Goal: Task Accomplishment & Management: Manage account settings

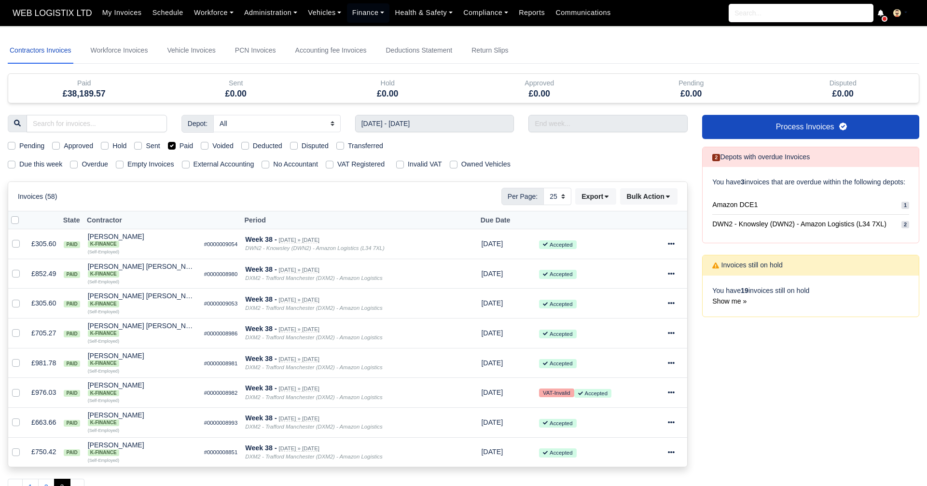
select select "25"
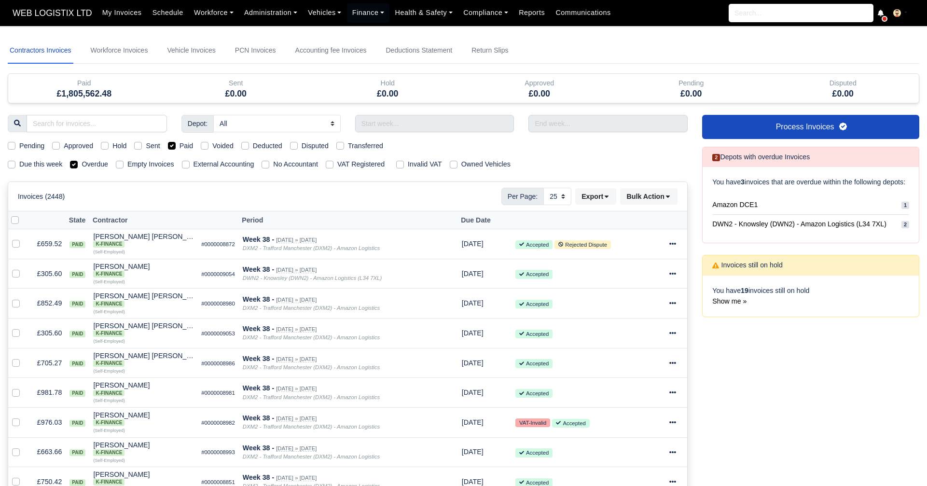
select select "25"
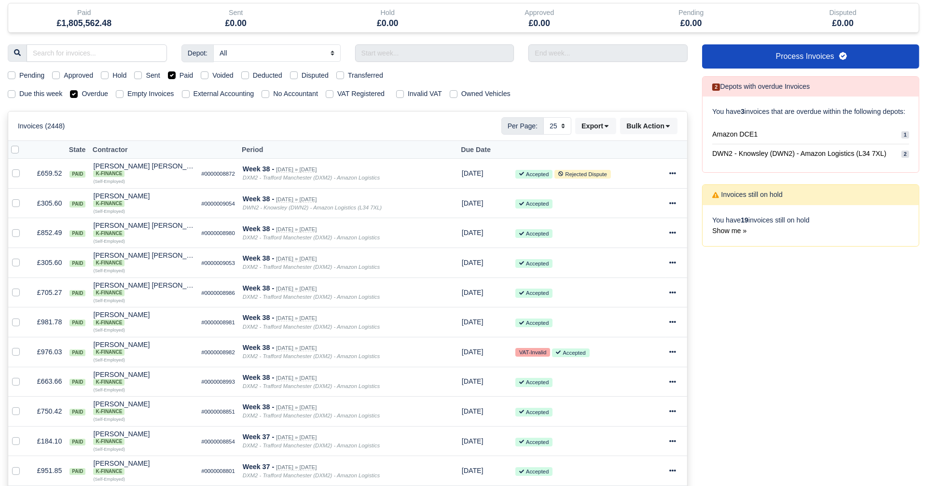
click at [82, 90] on label "Overdue" at bounding box center [95, 93] width 27 height 11
click at [76, 90] on input "Overdue" at bounding box center [74, 92] width 8 height 8
checkbox input "false"
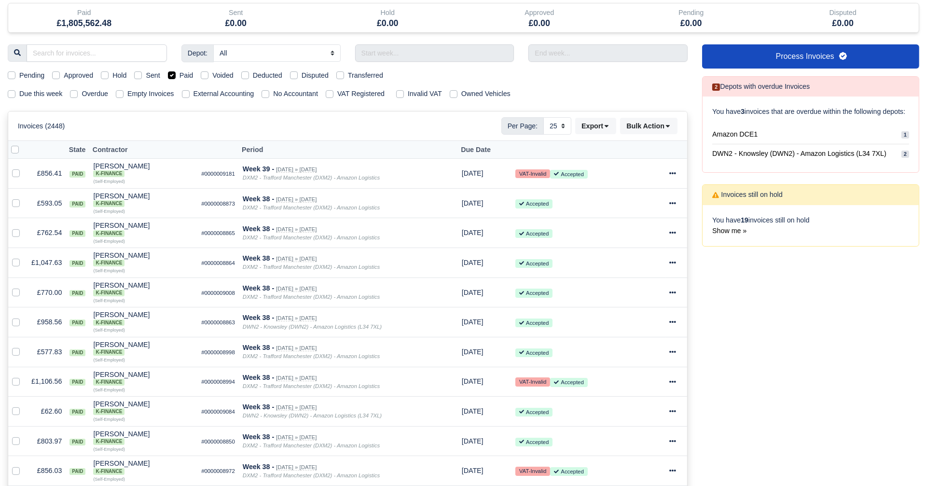
click at [179, 74] on label "Paid" at bounding box center [186, 75] width 14 height 11
click at [170, 74] on input "Paid" at bounding box center [172, 74] width 8 height 8
checkbox input "false"
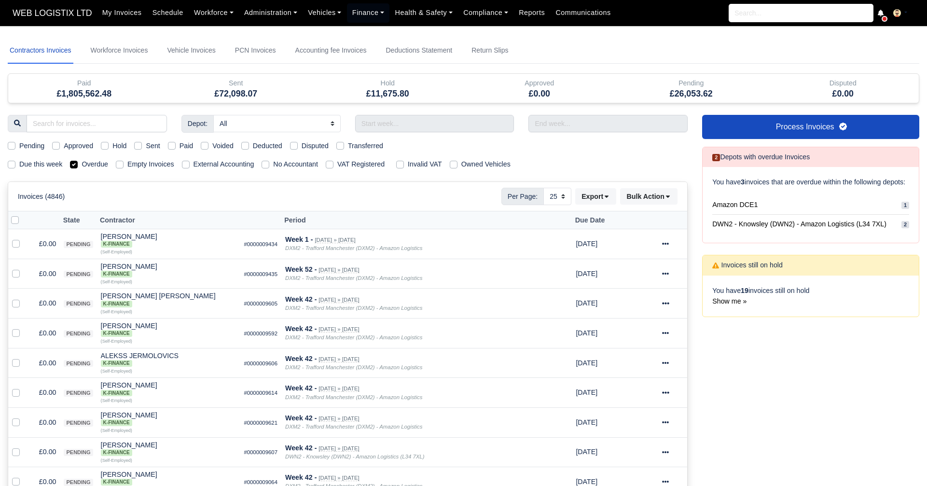
select select "25"
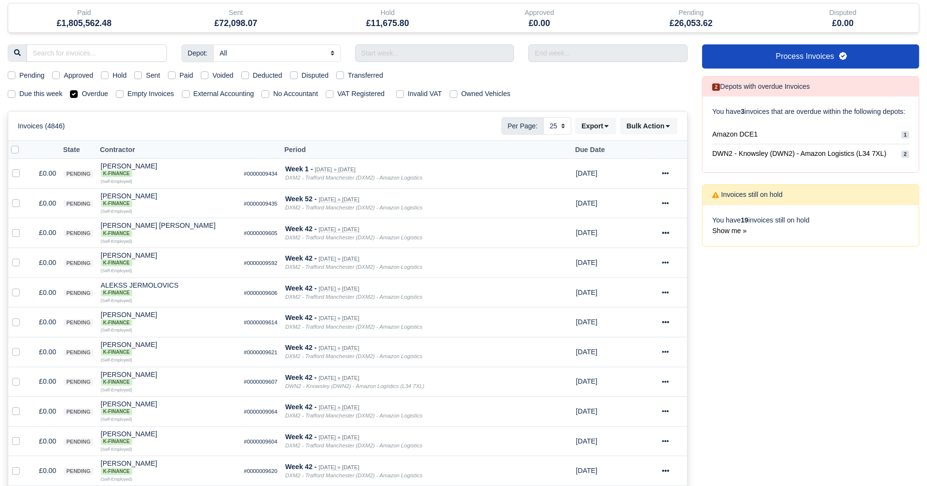
click at [82, 95] on label "Overdue" at bounding box center [95, 93] width 27 height 11
click at [70, 95] on input "Overdue" at bounding box center [74, 92] width 8 height 8
checkbox input "false"
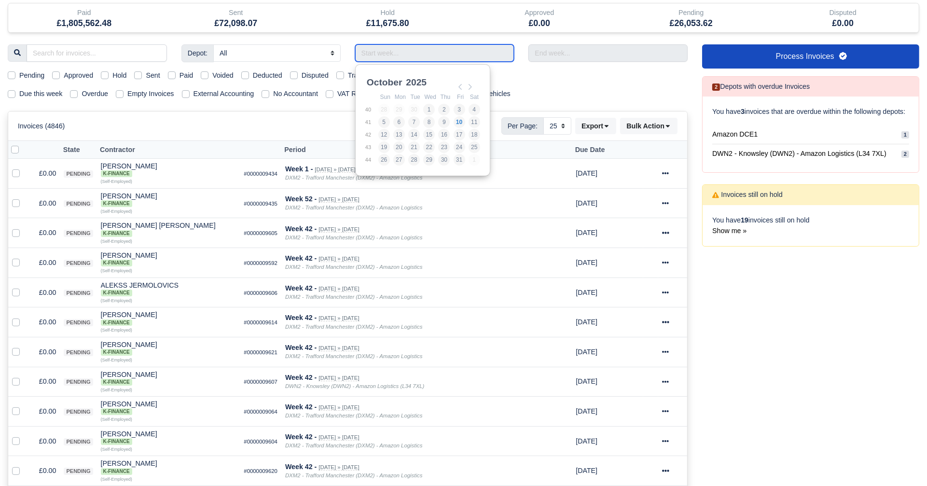
click at [428, 53] on input "Use the arrow keys to pick a date" at bounding box center [434, 52] width 159 height 17
type input "28/09/2025 - 04/10/2025"
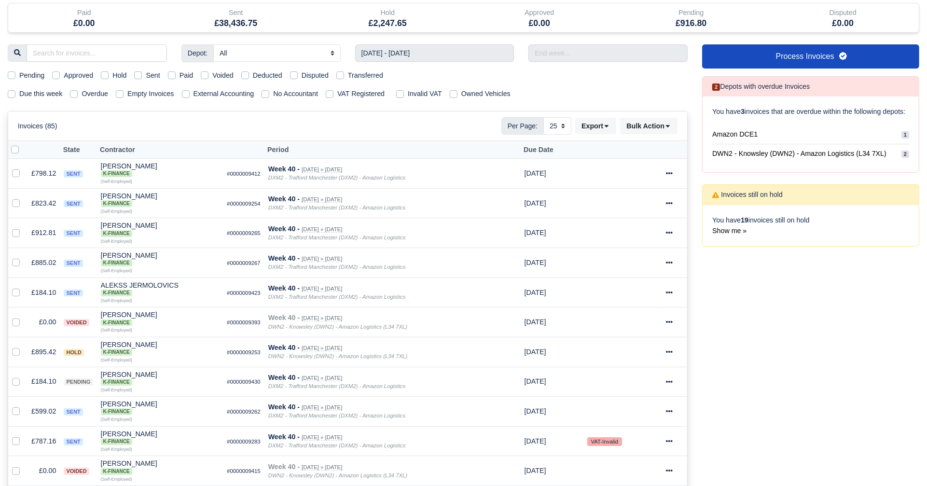
click at [146, 75] on label "Sent" at bounding box center [153, 75] width 14 height 11
click at [136, 75] on input "Sent" at bounding box center [138, 74] width 8 height 8
checkbox input "true"
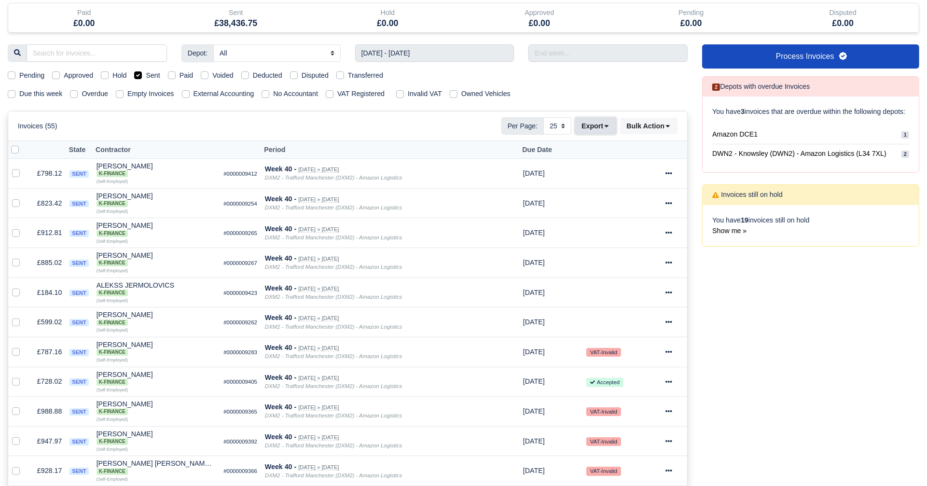
click at [600, 126] on button "Export" at bounding box center [595, 126] width 41 height 16
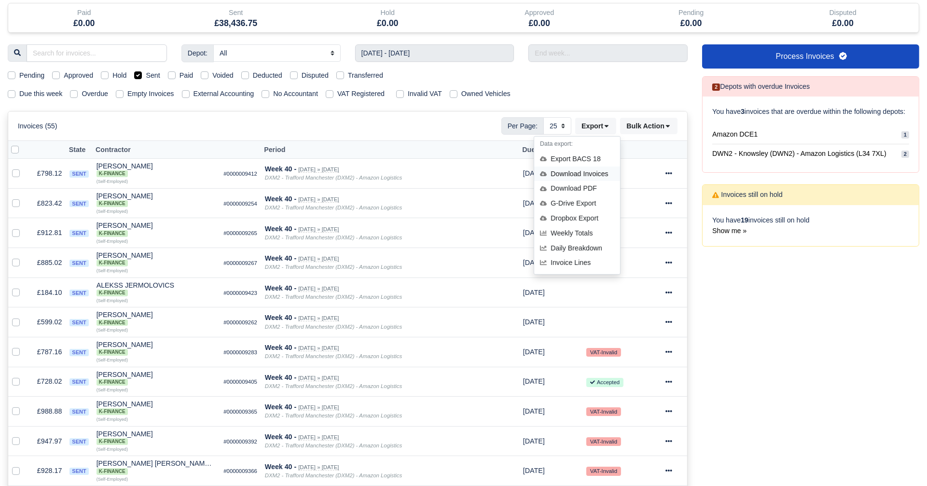
click at [584, 173] on div "Download Invoices" at bounding box center [577, 173] width 86 height 15
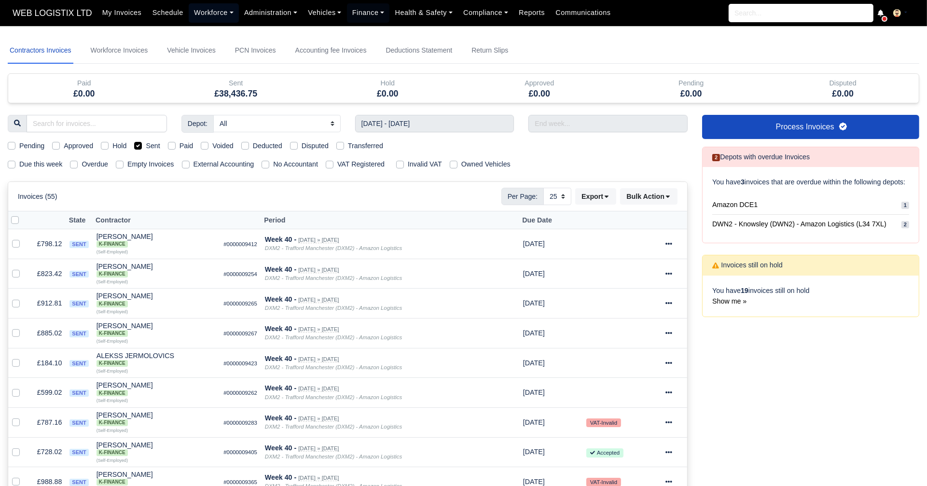
click at [218, 13] on link "Workforce" at bounding box center [214, 12] width 50 height 19
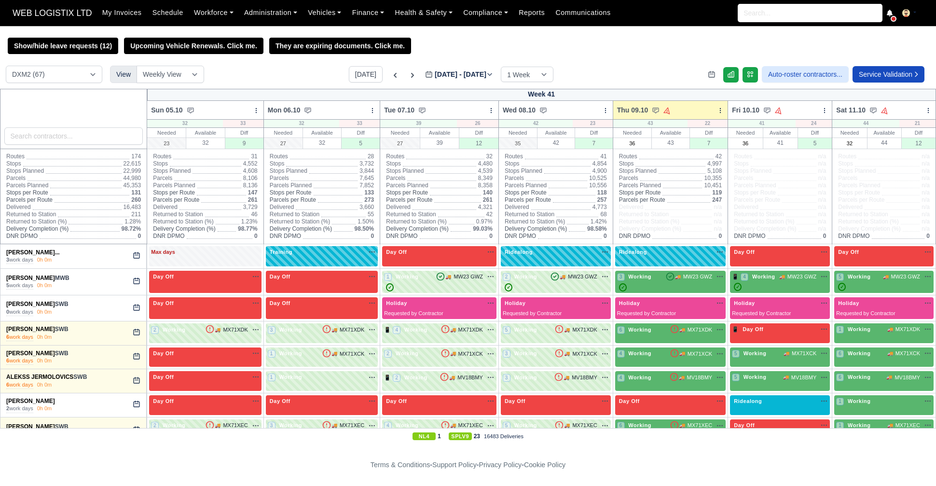
select select "1"
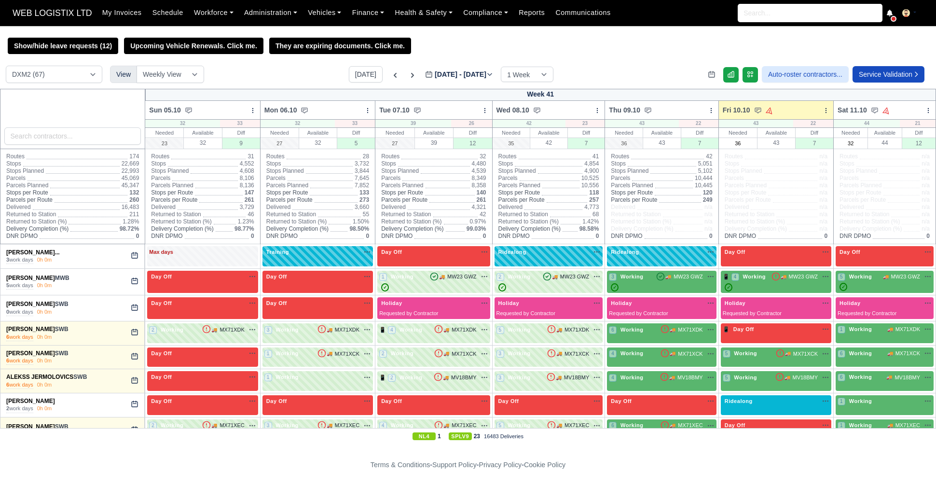
select select "1"
click at [735, 143] on input "36" at bounding box center [737, 143] width 37 height 10
type input "40"
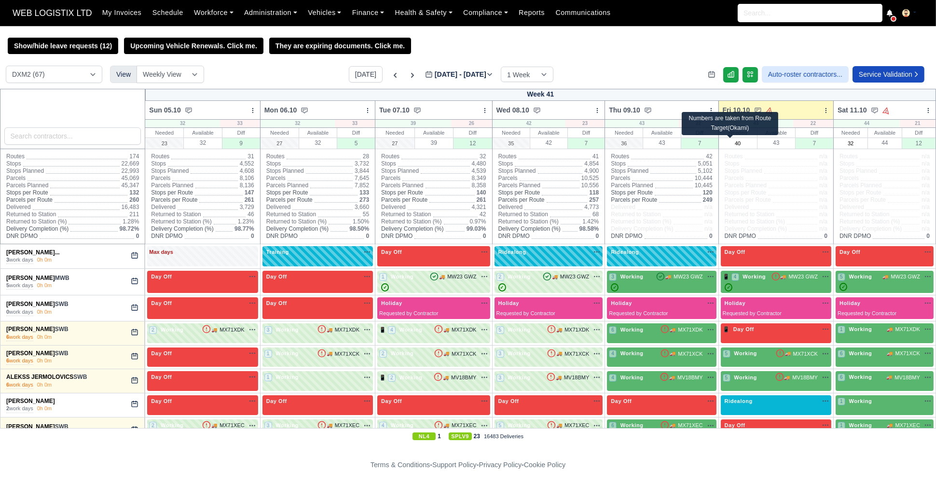
click at [613, 41] on div "Show/hide leave requests (12) Upcoming Vehicle Renewals. Click me. They are exp…" at bounding box center [468, 46] width 936 height 16
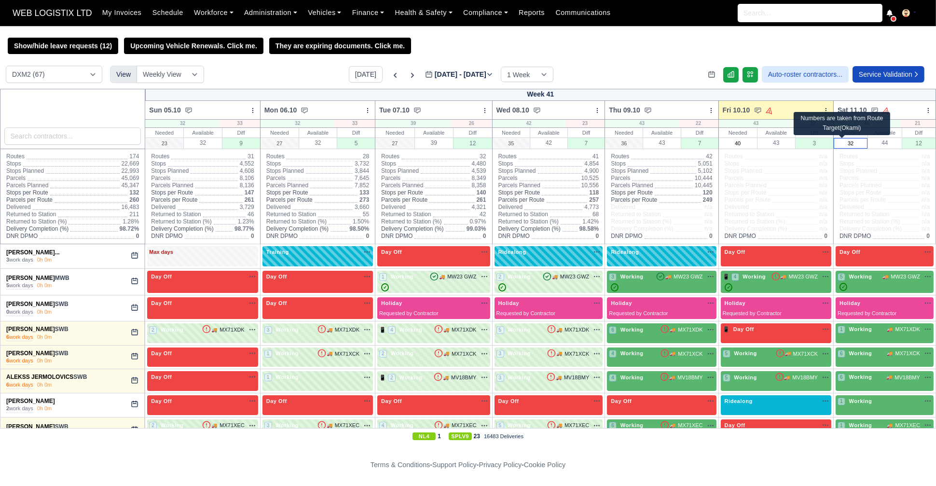
click at [851, 145] on input "32" at bounding box center [850, 143] width 33 height 10
type input "40"
click at [651, 71] on div "DCE1 (1) DWN2 (37) DXM2 (67) View Weekly View Wave times Daily Roster Today Oct…" at bounding box center [468, 77] width 936 height 23
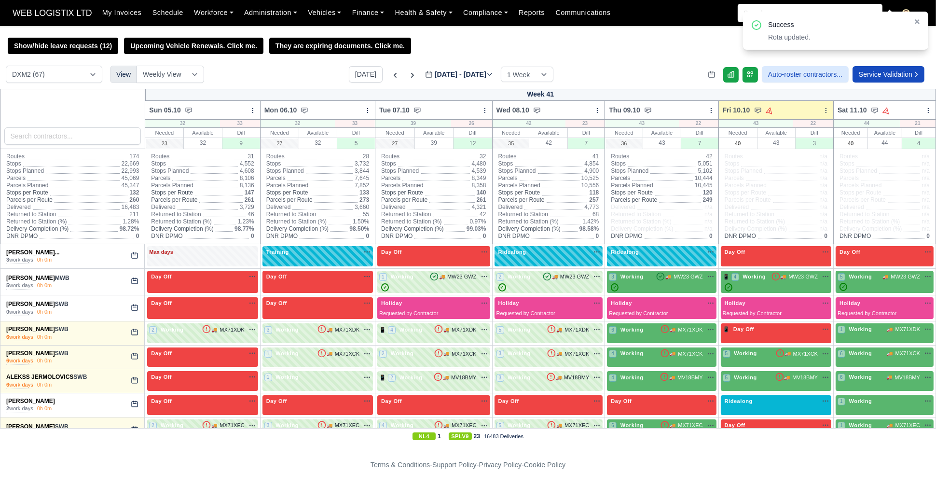
click at [396, 79] on div "Today Oct 05 - Oct 11, 2025 2025-10-08 1 Week 2 Weeks 3 Weeks 4 Weeks" at bounding box center [451, 74] width 205 height 16
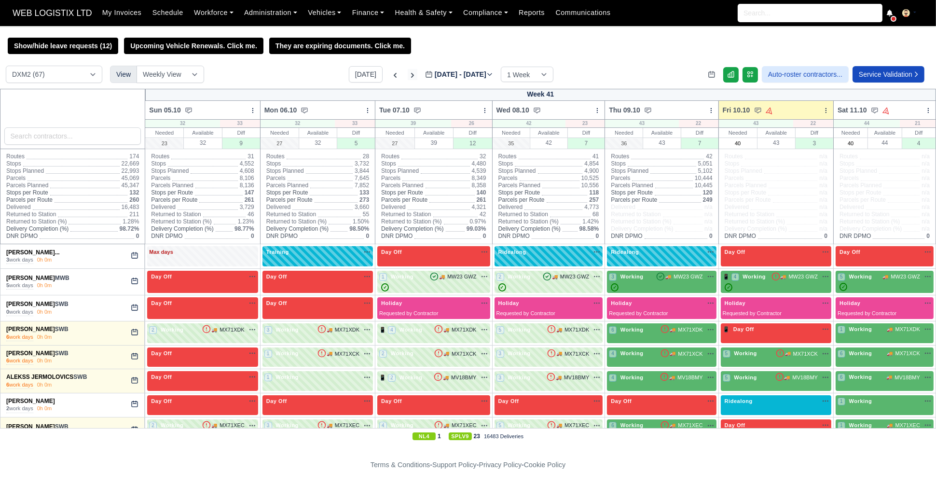
click at [408, 77] on icon at bounding box center [413, 75] width 10 height 10
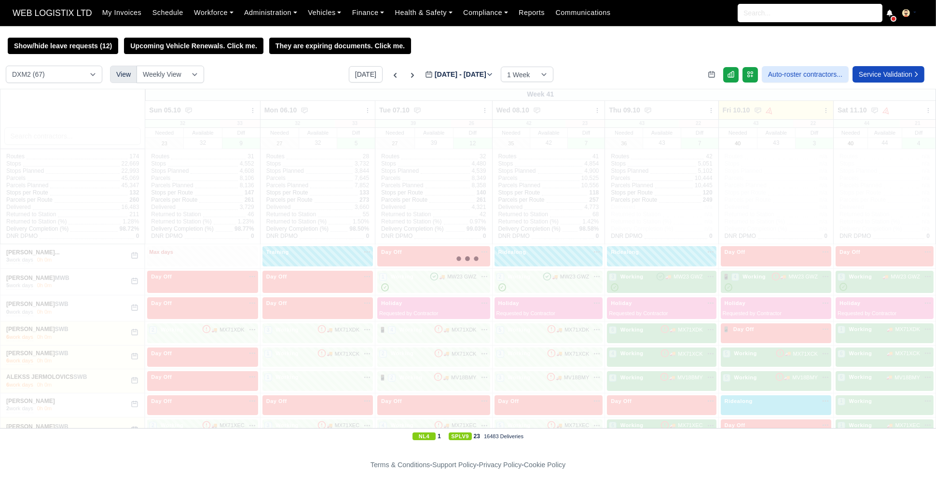
type input "2025-10-15"
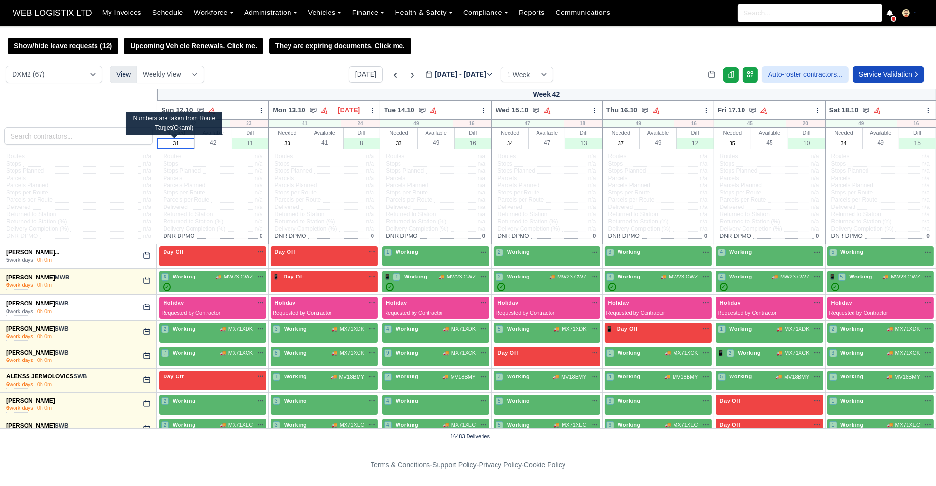
click at [182, 139] on input "31" at bounding box center [176, 143] width 36 height 10
type input "37"
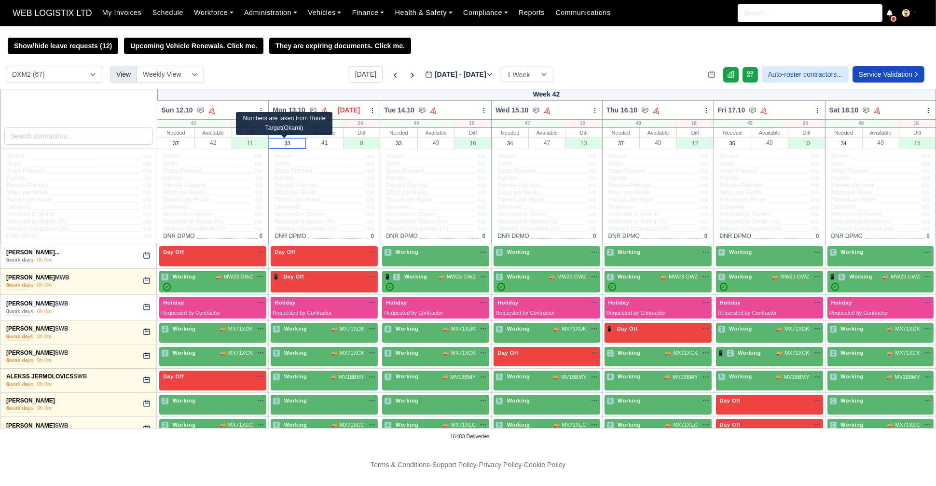
click at [292, 140] on input "33" at bounding box center [287, 143] width 36 height 10
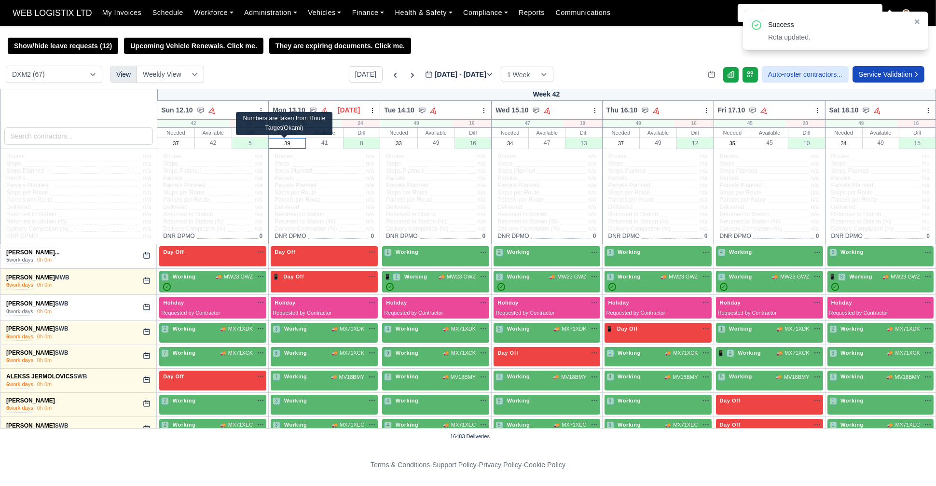
type input "39"
click at [410, 61] on div "Show/hide leave requests (12) Upcoming Vehicle Renewals. Click me. They are exp…" at bounding box center [468, 241] width 936 height 406
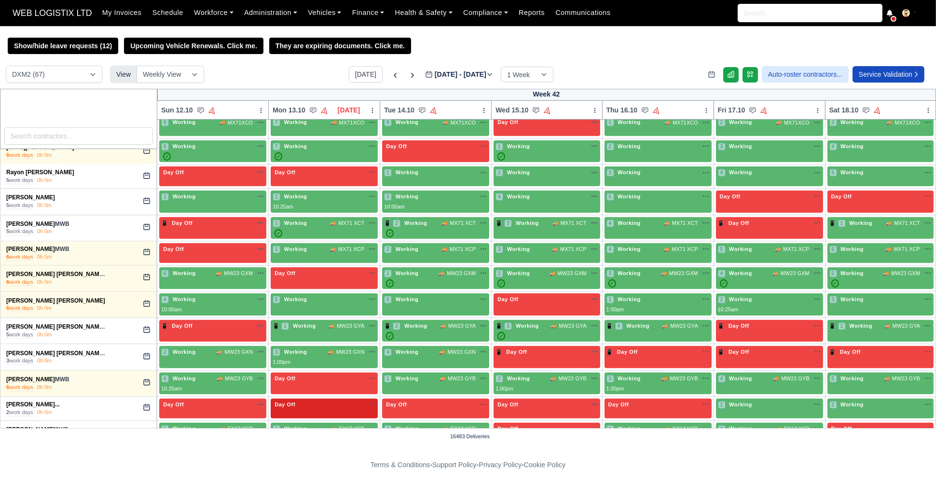
scroll to position [1389, 0]
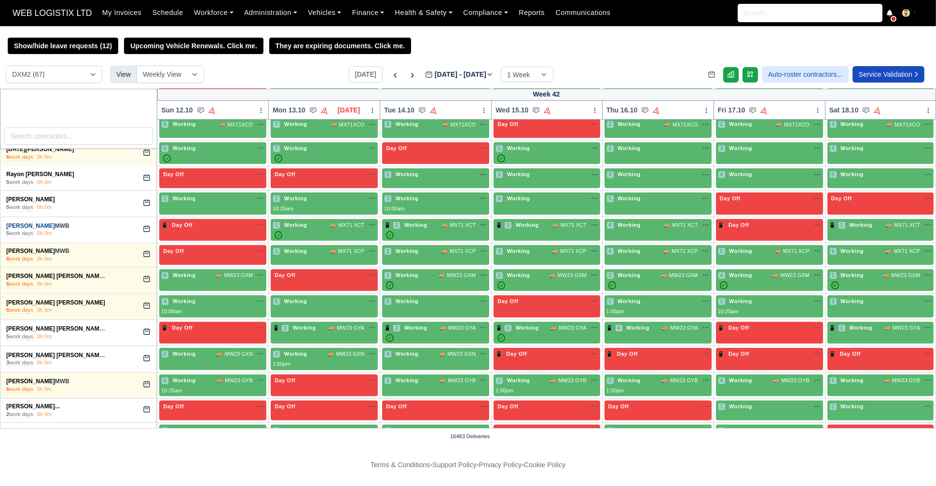
click at [33, 222] on link "Ryan Van Hind" at bounding box center [30, 225] width 49 height 7
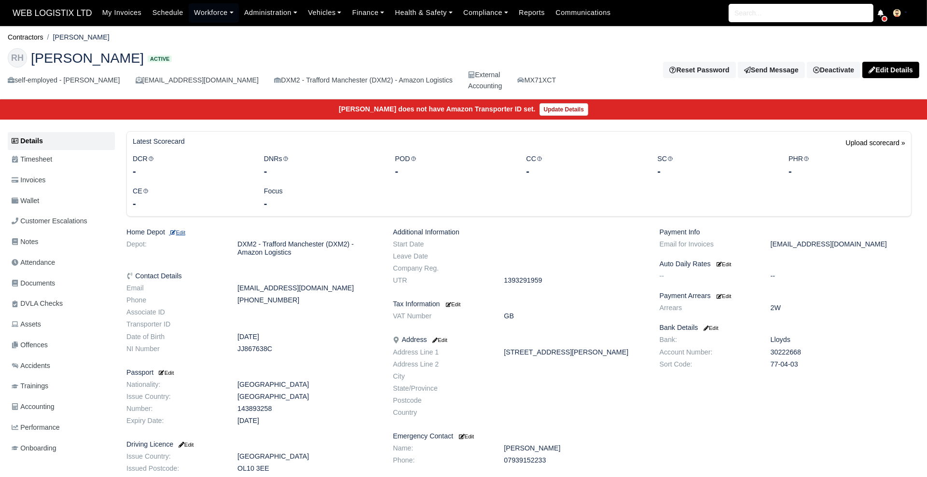
click at [179, 231] on small "Edit" at bounding box center [177, 233] width 16 height 6
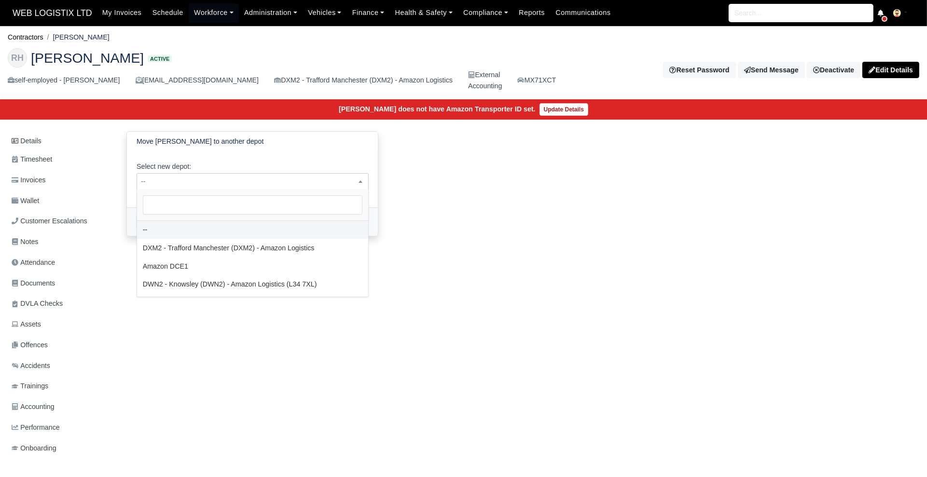
click at [224, 176] on span "--" at bounding box center [252, 182] width 231 height 12
select select "3"
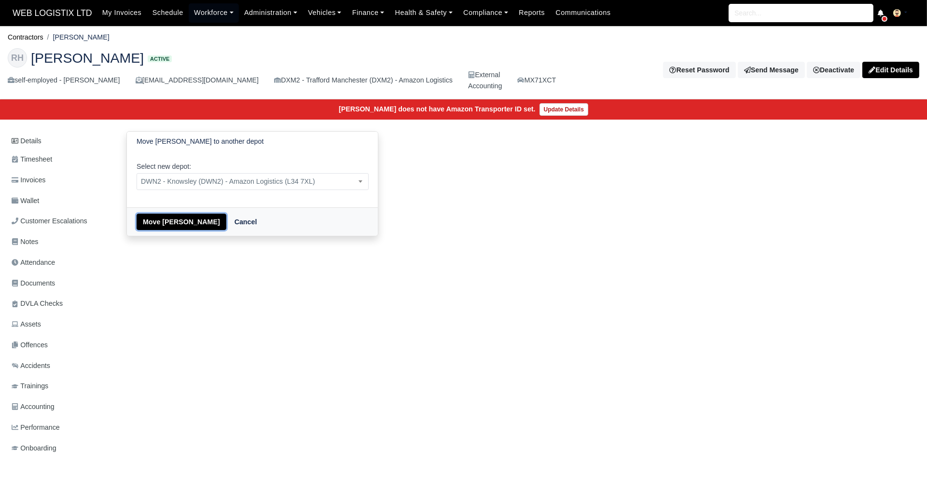
click at [158, 214] on button "Move Ryan Van Hind" at bounding box center [182, 222] width 90 height 16
select select "3"
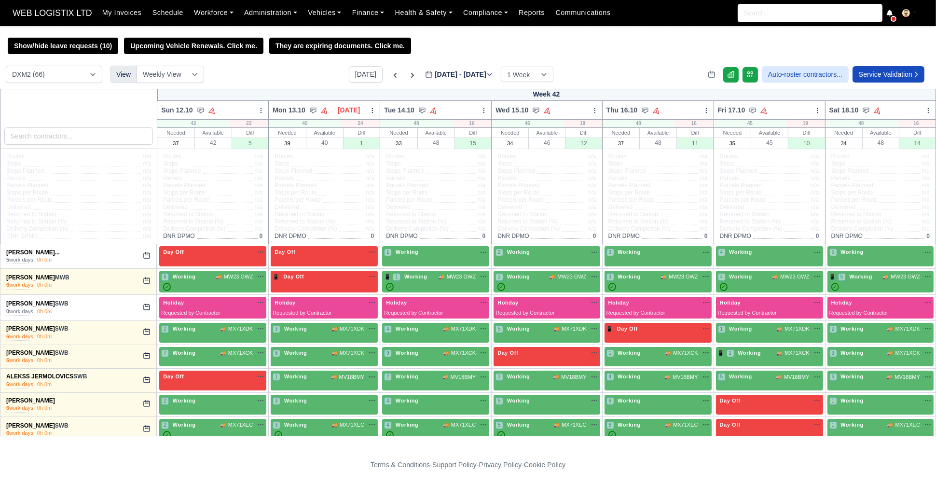
click at [77, 87] on div "DCE1 (1) DWN2 (38) DXM2 (66) View Weekly View Wave times Daily Roster Today Oct…" at bounding box center [468, 77] width 936 height 23
click at [78, 73] on select "DCE1 (1) DWN2 (38) DXM2 (66)" at bounding box center [54, 74] width 97 height 17
select select "3"
click at [6, 67] on select "DCE1 (1) DWN2 (38) DXM2 (66)" at bounding box center [54, 74] width 97 height 17
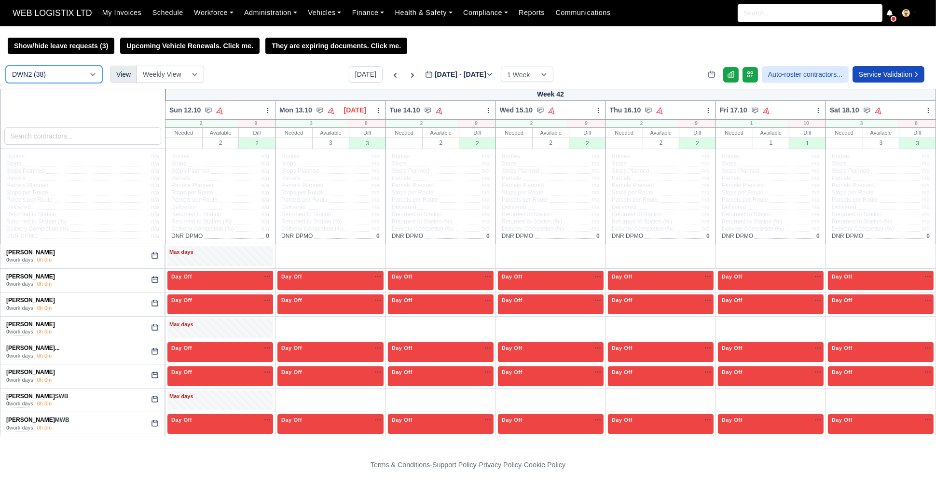
click at [95, 73] on select "DCE1 (1) DWN2 (38) DXM2 (66)" at bounding box center [54, 74] width 97 height 17
select select "1"
click at [6, 67] on select "DCE1 (1) DWN2 (38) DXM2 (66)" at bounding box center [54, 74] width 97 height 17
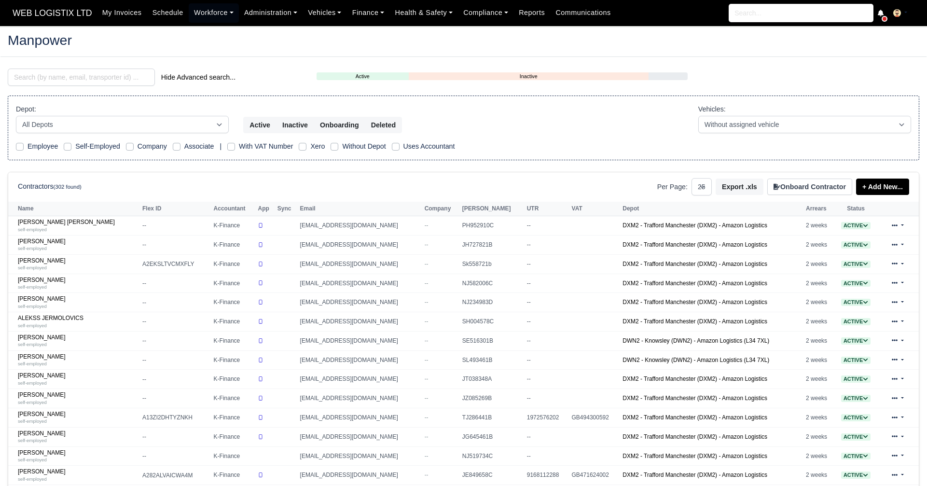
select select "25"
click at [66, 77] on input "search" at bounding box center [81, 77] width 147 height 17
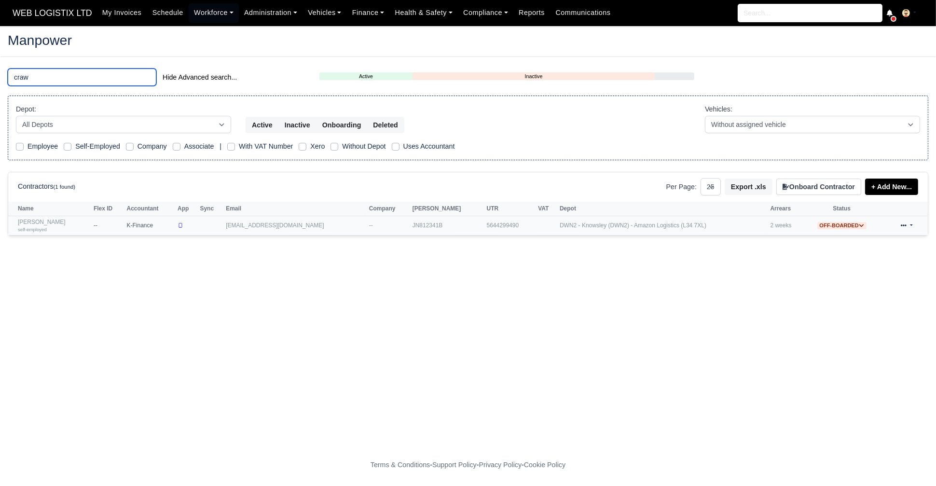
type input "craw"
click at [30, 223] on link "[PERSON_NAME] self-employed" at bounding box center [53, 226] width 71 height 14
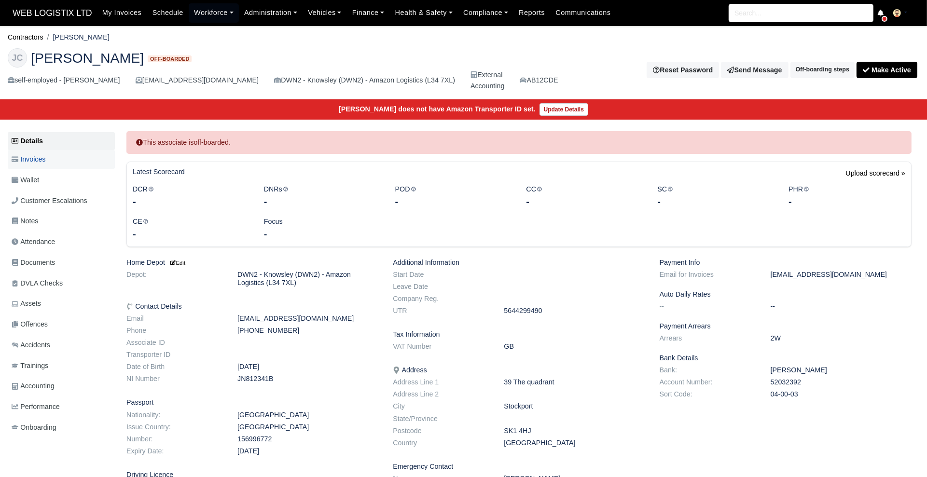
click at [37, 163] on span "Invoices" at bounding box center [29, 159] width 34 height 11
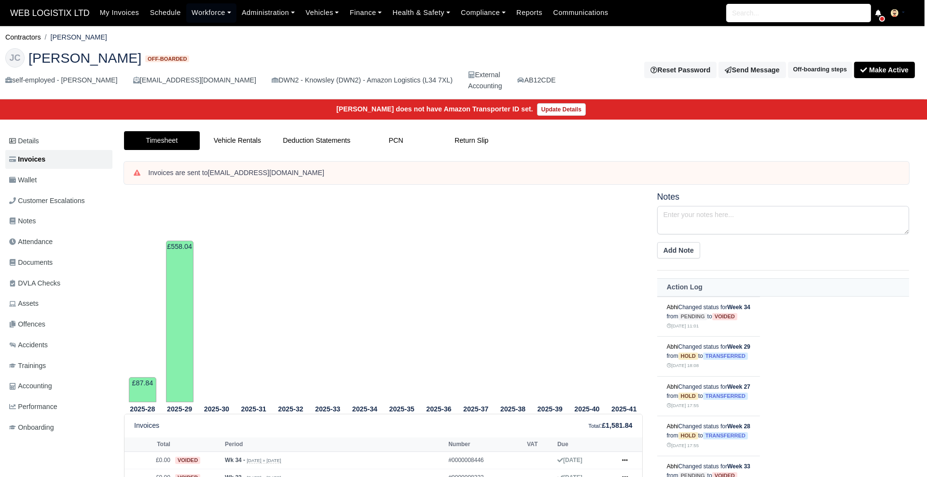
scroll to position [0, 4]
click at [317, 145] on link "Deduction Statements" at bounding box center [315, 140] width 83 height 19
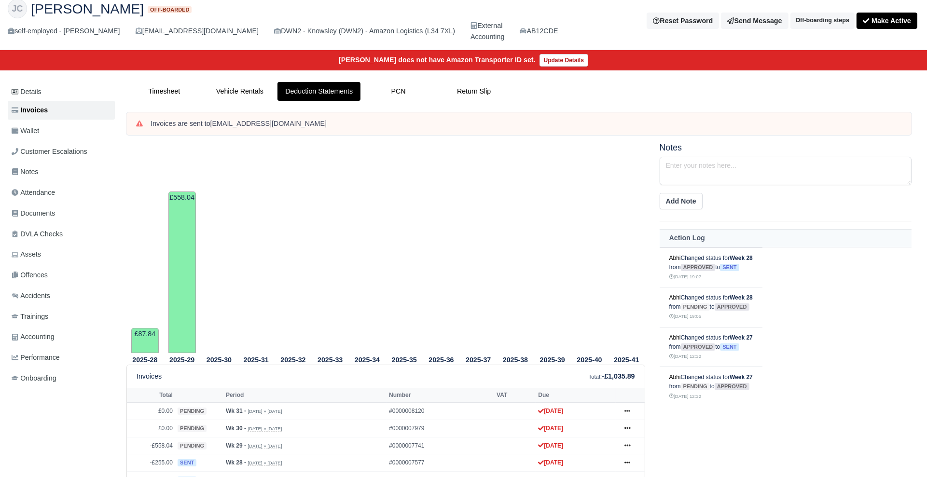
scroll to position [140, 0]
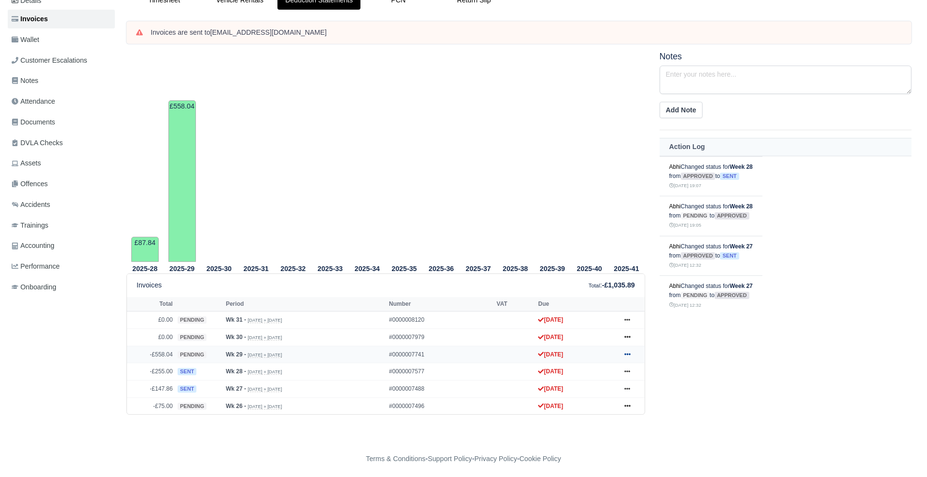
click at [630, 351] on icon at bounding box center [627, 354] width 6 height 6
click at [560, 216] on link "Show Invoice" at bounding box center [591, 216] width 86 height 20
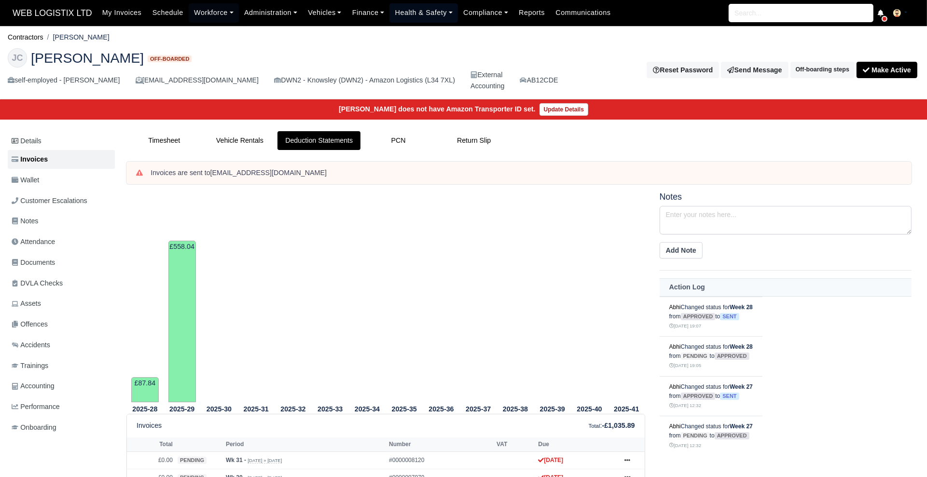
click at [389, 14] on link "Health & Safety" at bounding box center [423, 12] width 69 height 19
click at [359, 11] on link "Finance" at bounding box center [368, 12] width 43 height 19
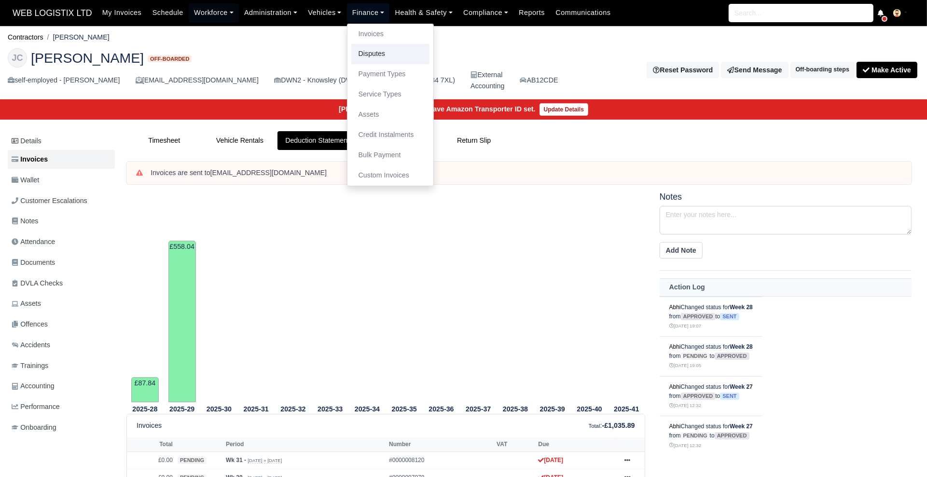
click at [367, 57] on link "Disputes" at bounding box center [390, 54] width 78 height 20
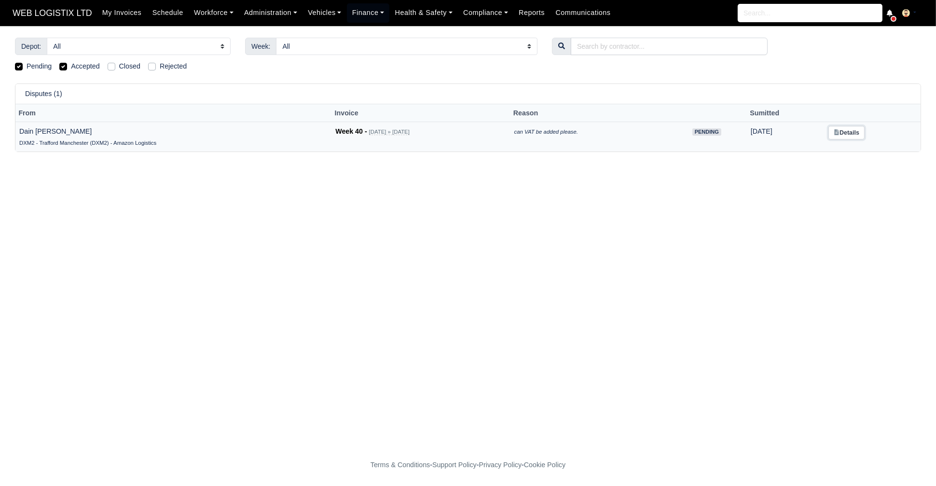
click at [850, 127] on link "Details" at bounding box center [846, 133] width 36 height 14
